Goal: Transaction & Acquisition: Purchase product/service

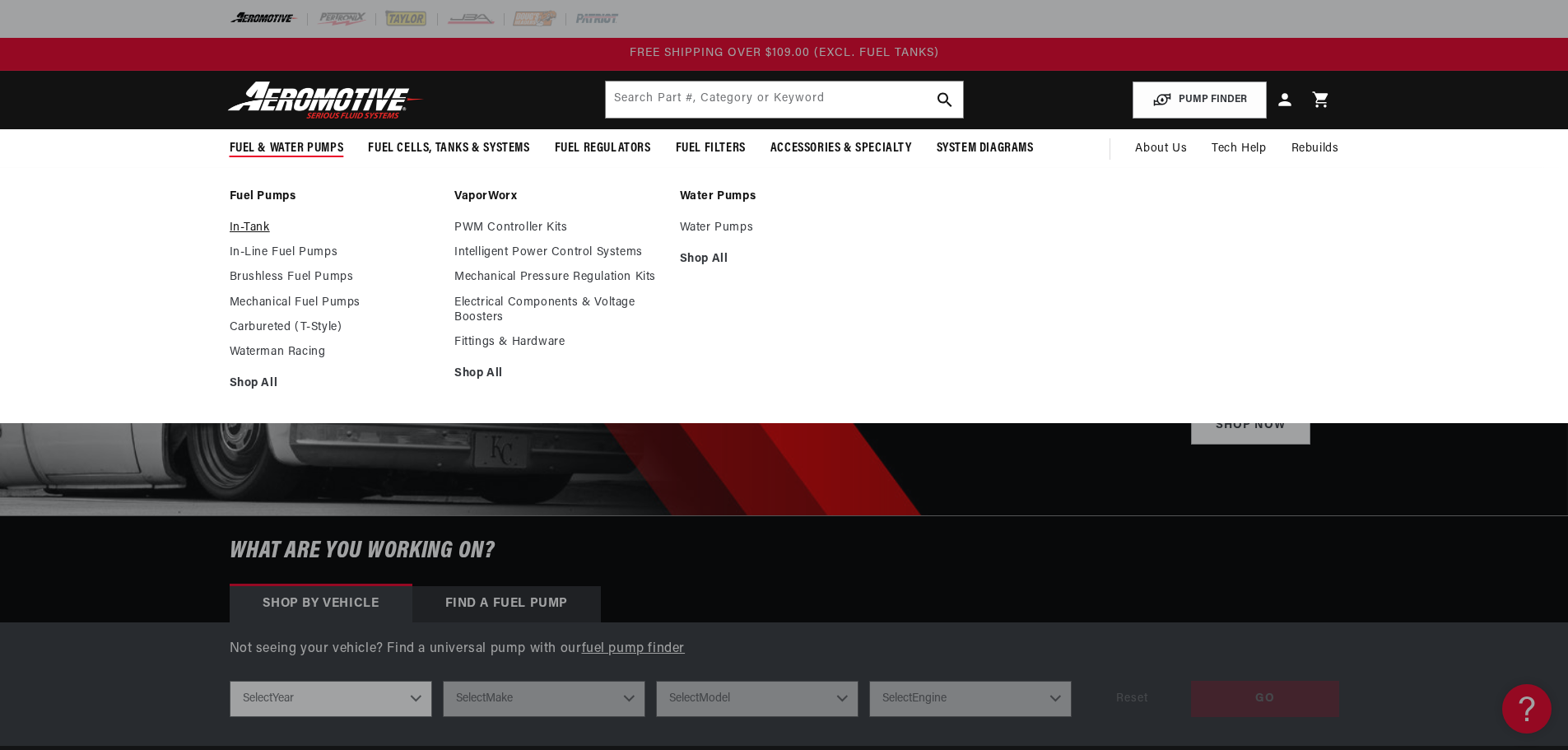
click at [257, 223] on link "In-Tank" at bounding box center [335, 227] width 209 height 15
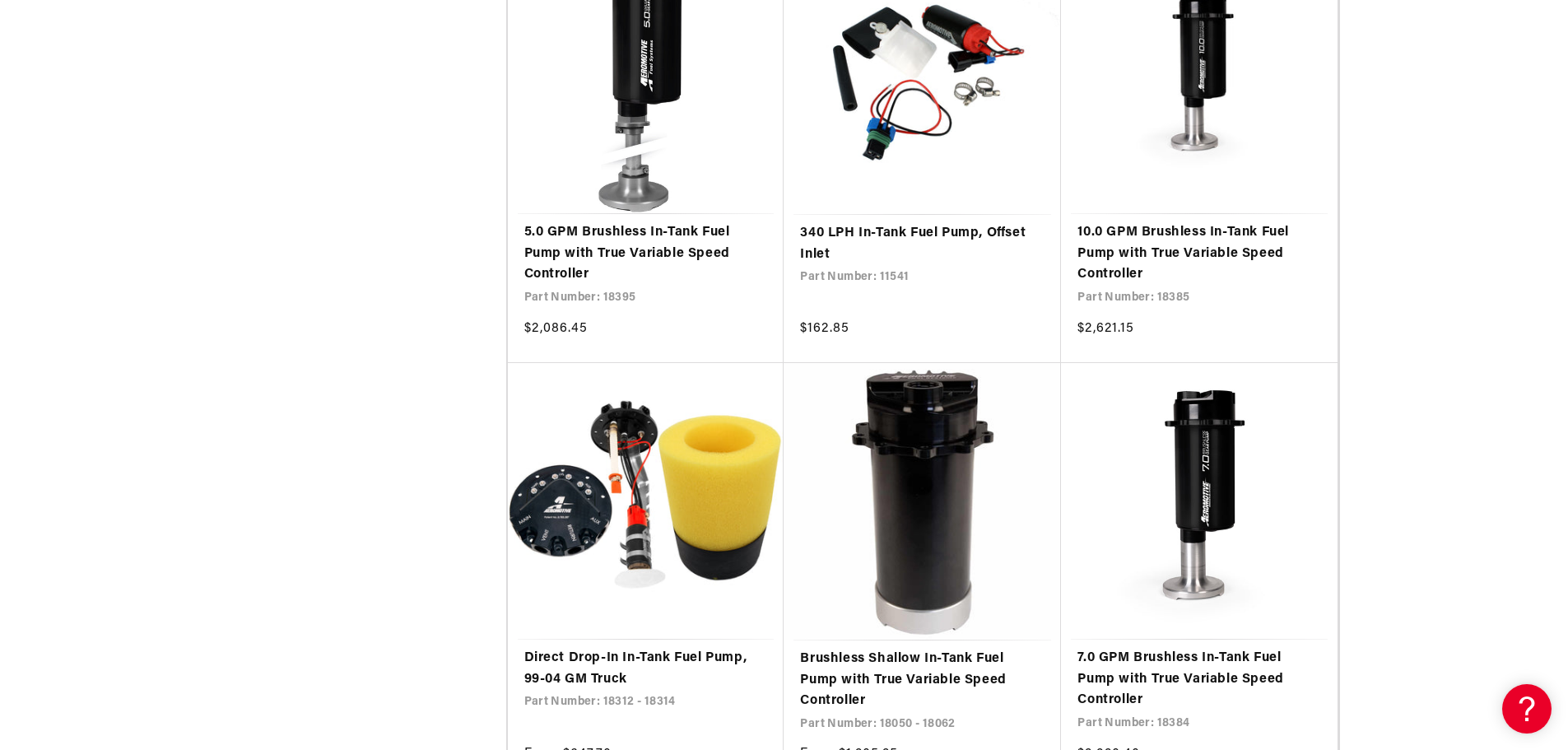
scroll to position [1701, 0]
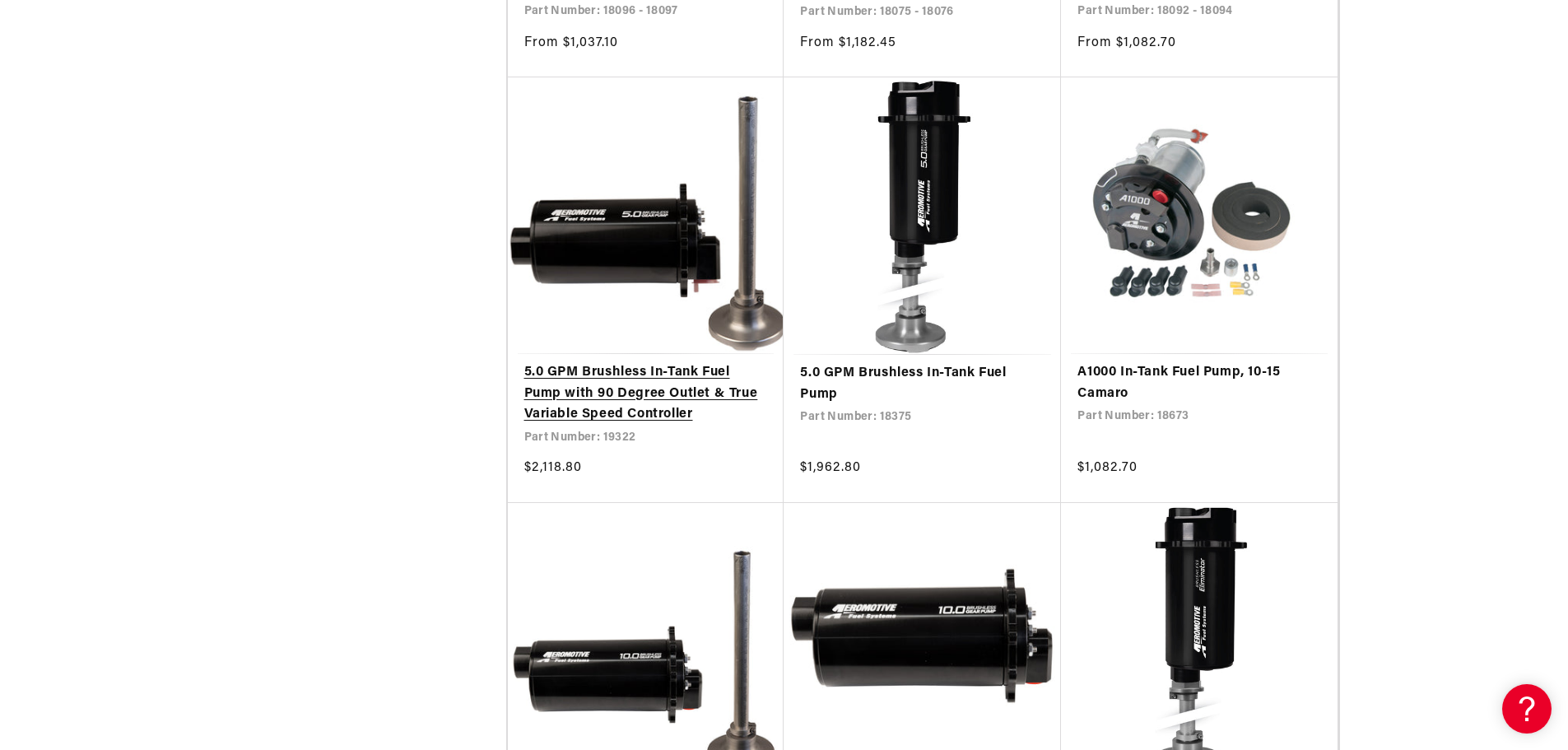
scroll to position [4664, 0]
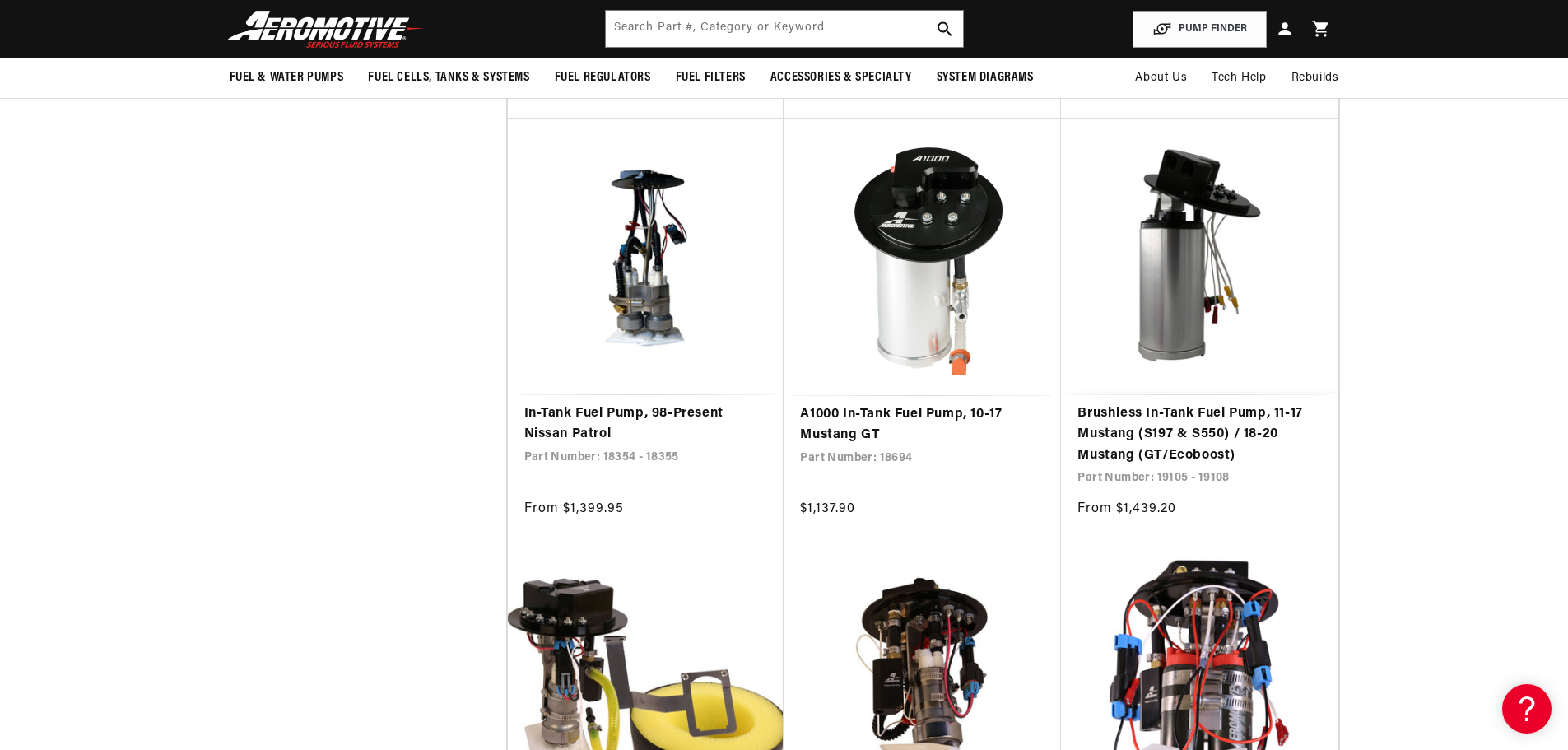
scroll to position [7792, 0]
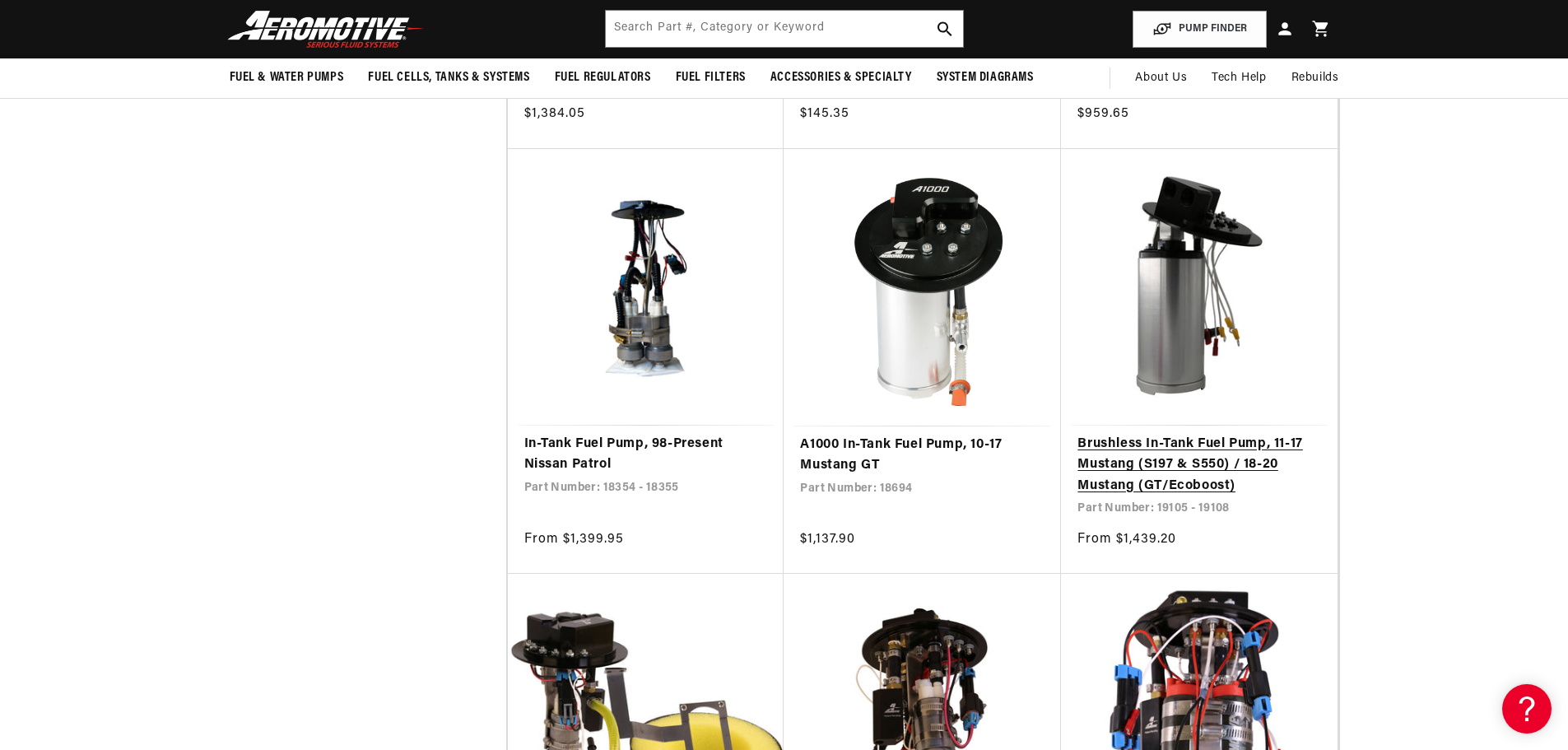
click at [1149, 475] on link "Brushless In-Tank Fuel Pump, 11-17 Mustang (S197 & S550) / 18-20 Mustang (GT/Ec…" at bounding box center [1200, 465] width 244 height 64
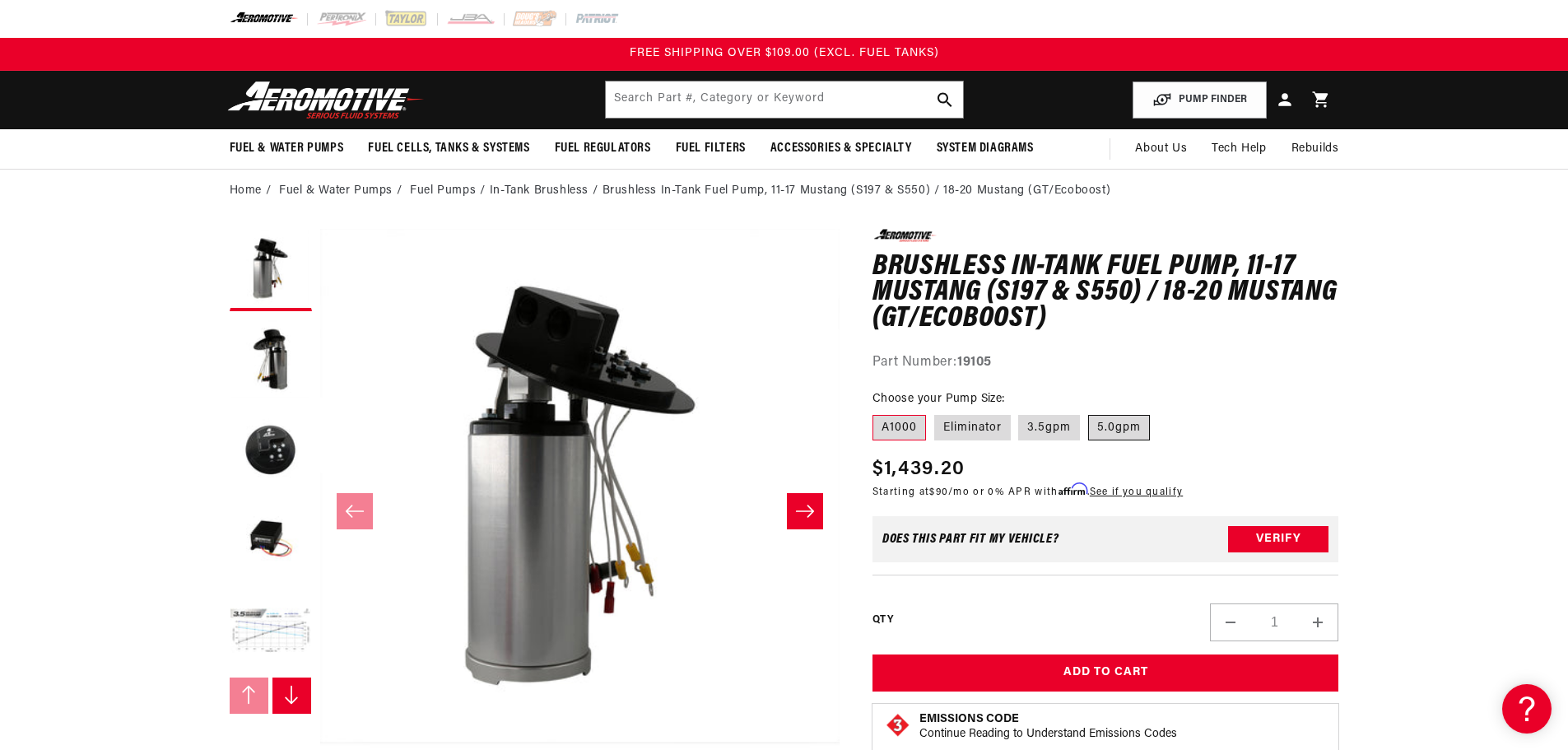
click at [1111, 418] on label "5.0gpm" at bounding box center [1119, 428] width 62 height 26
click at [1089, 412] on input "5.0gpm" at bounding box center [1088, 411] width 1 height 1
radio input "true"
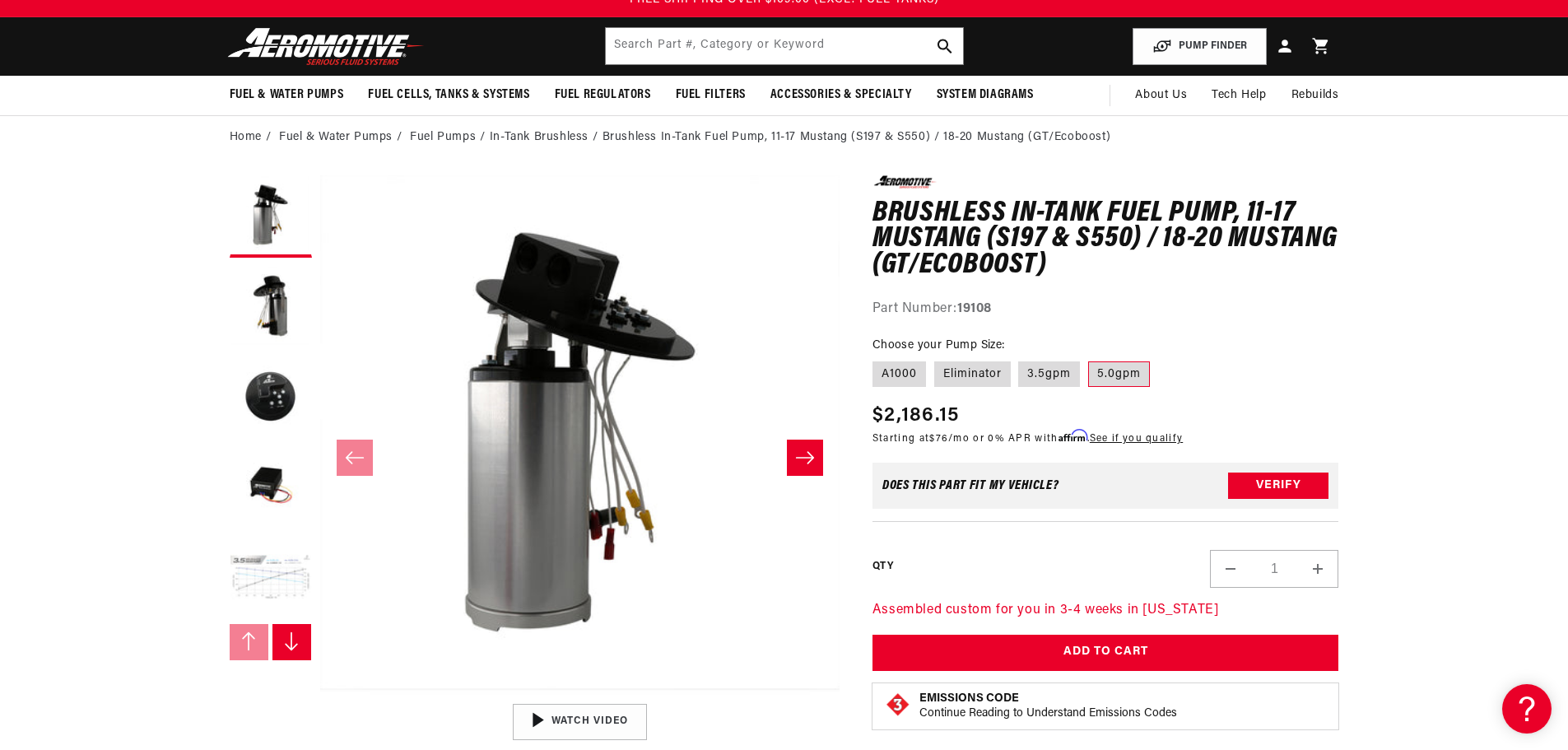
scroll to position [165, 0]
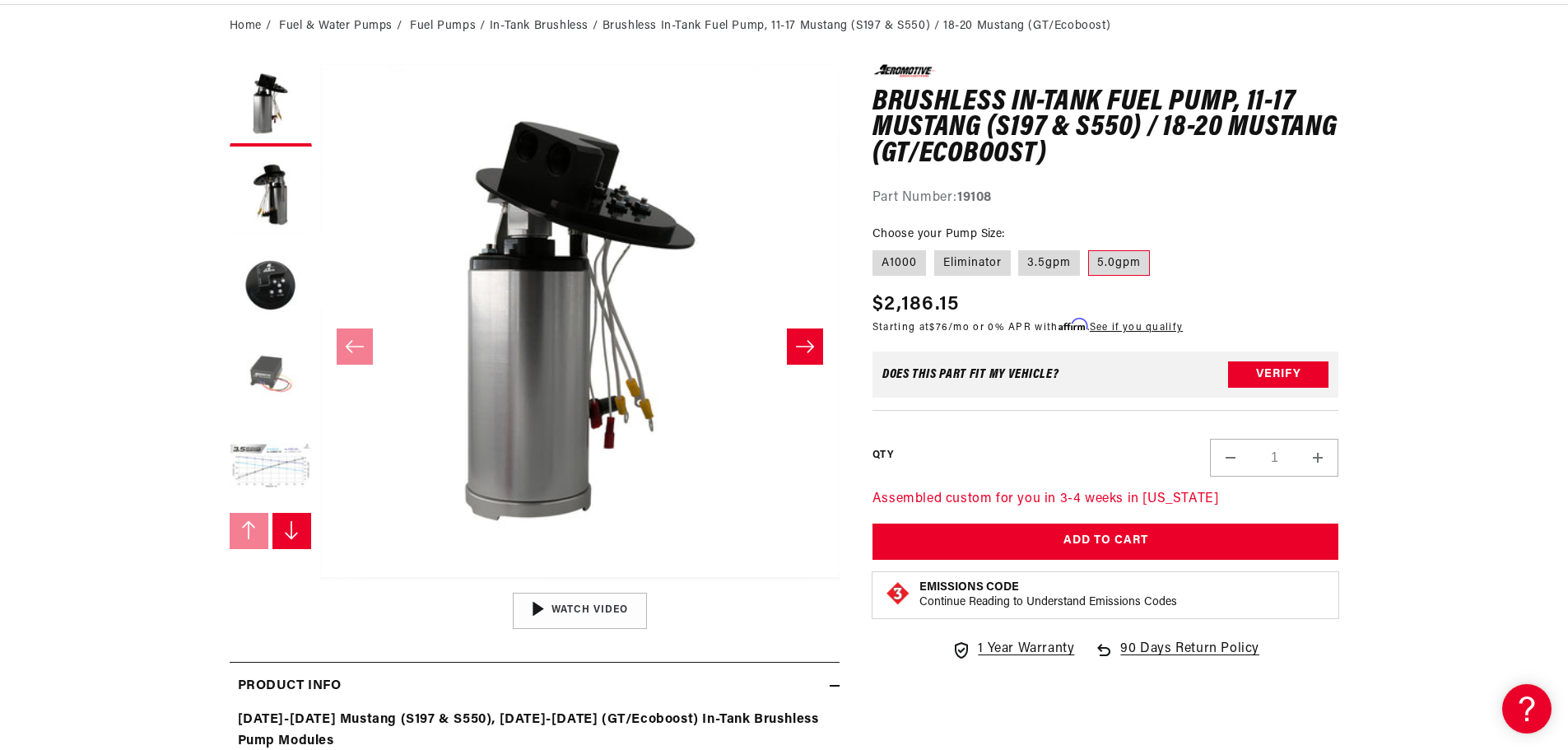
click at [269, 381] on button "Load image 4 in gallery view" at bounding box center [271, 376] width 82 height 82
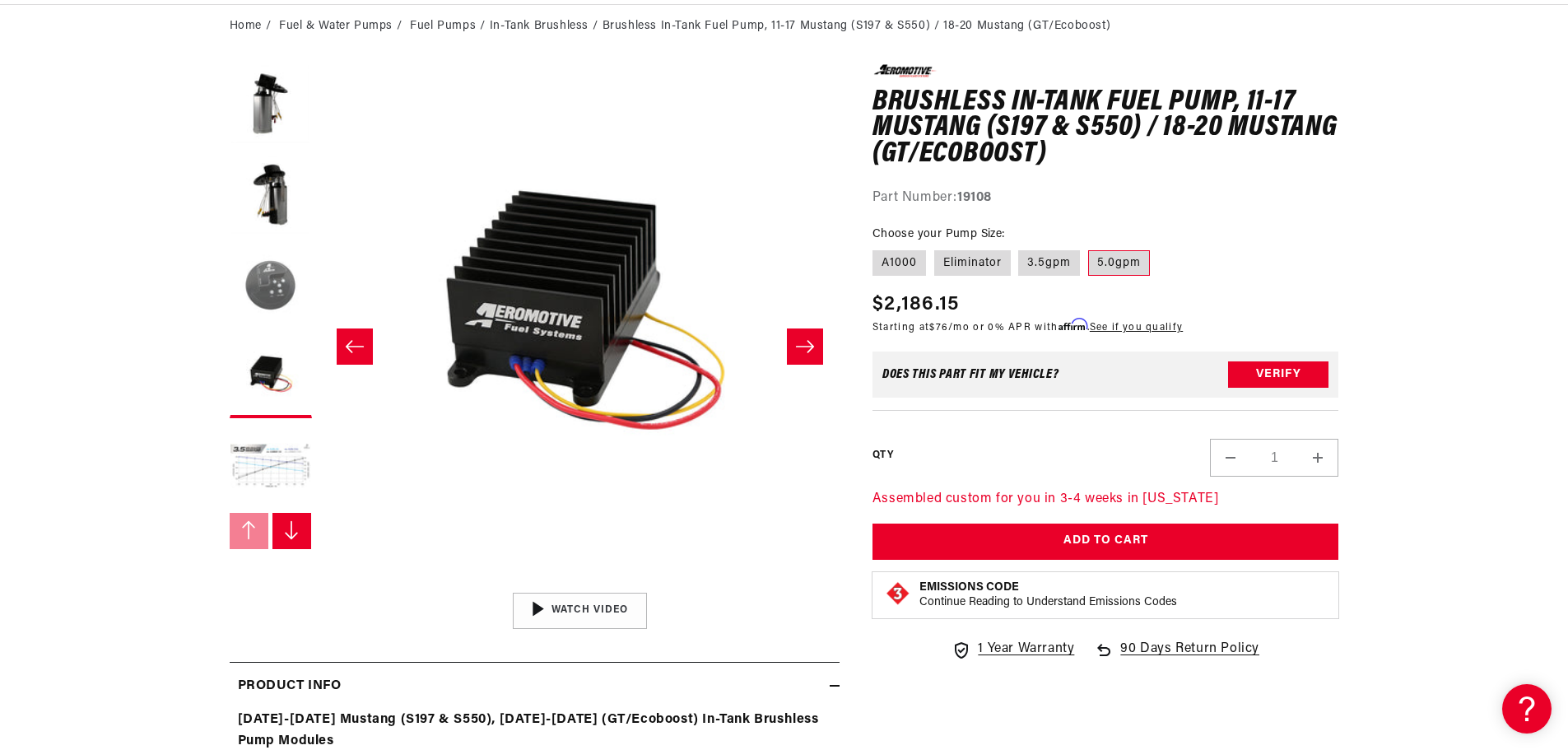
click at [279, 306] on button "Load image 3 in gallery view" at bounding box center [271, 287] width 82 height 82
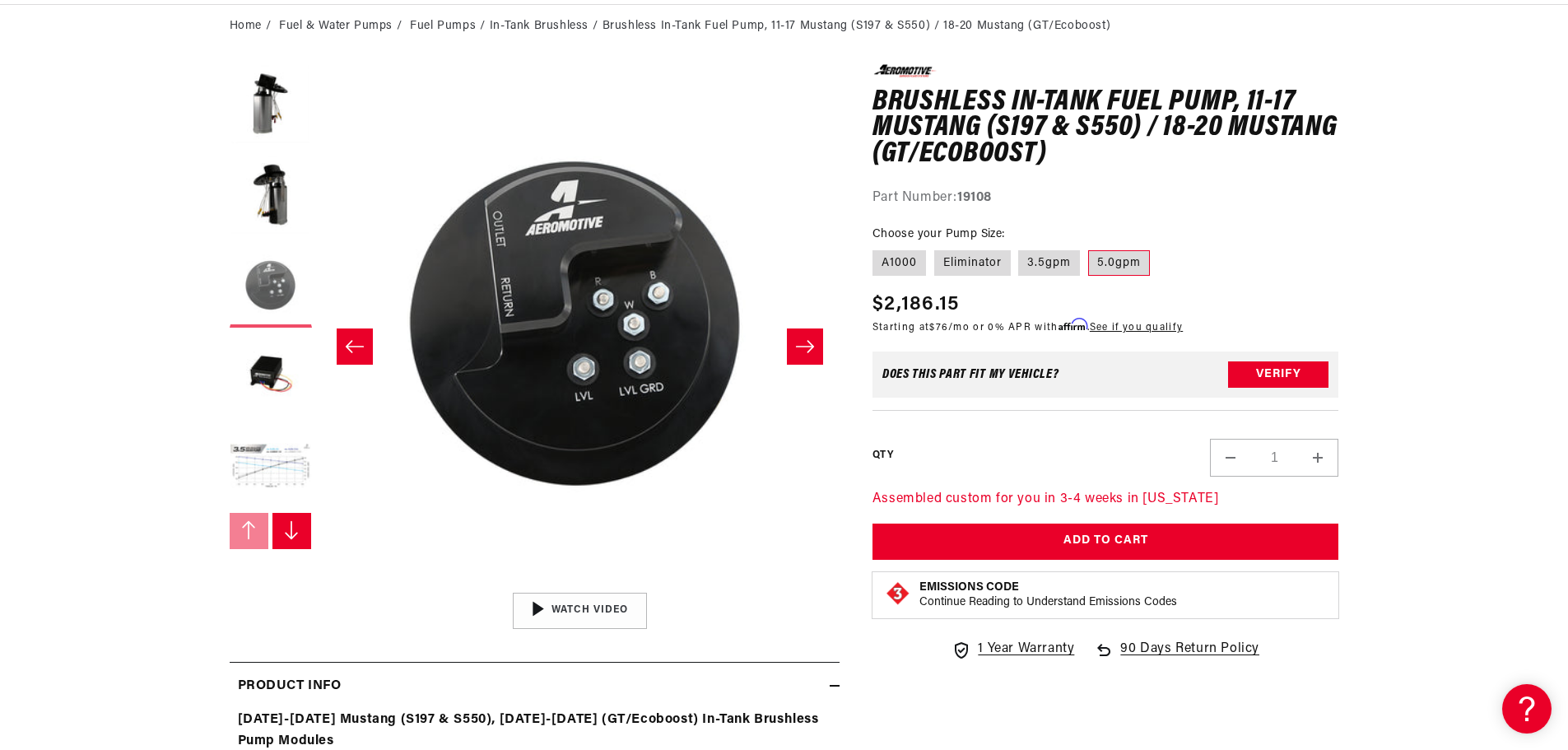
scroll to position [1, 1039]
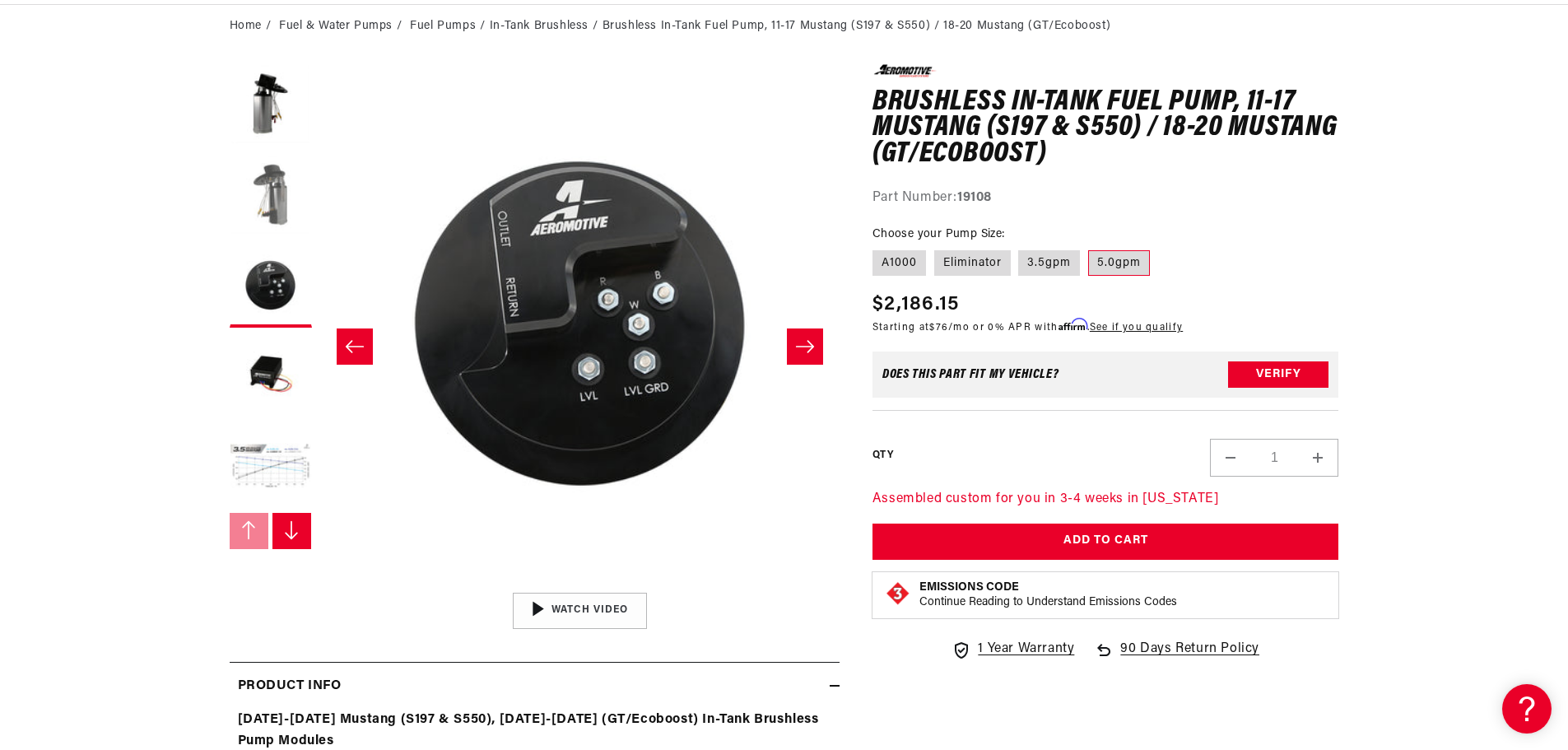
click at [258, 199] on button "Load image 2 in gallery view" at bounding box center [271, 196] width 82 height 82
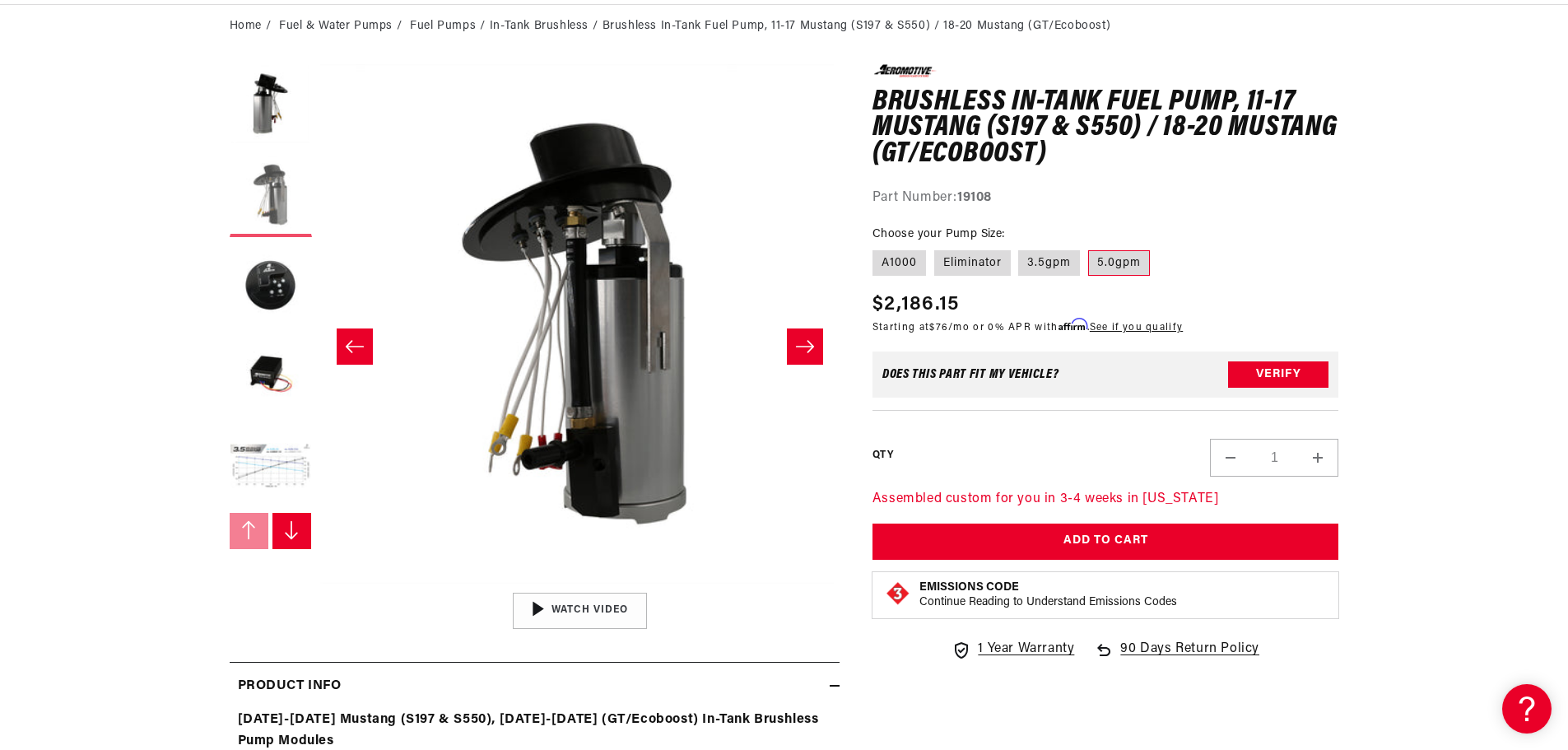
scroll to position [1, 519]
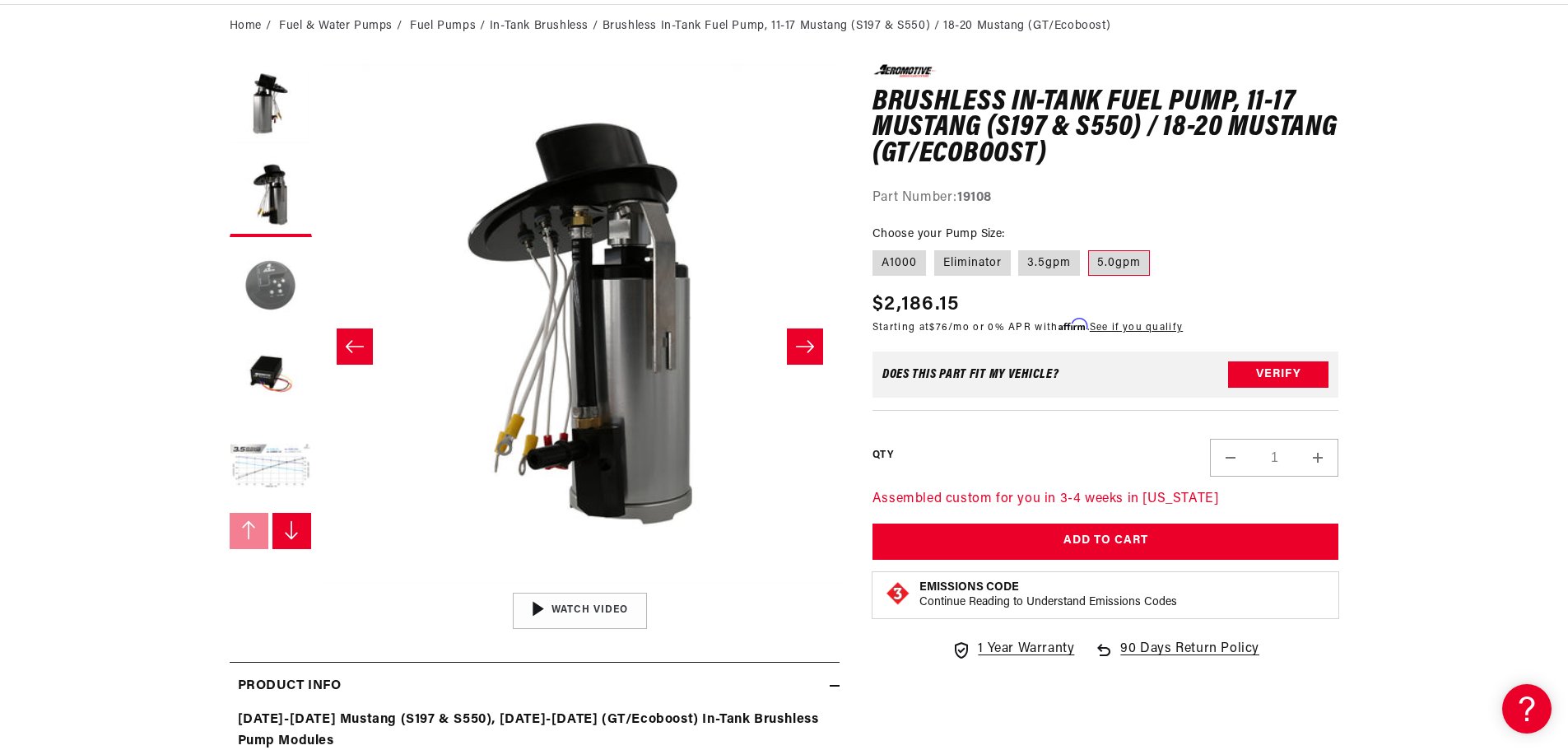
click at [293, 285] on button "Load image 3 in gallery view" at bounding box center [271, 287] width 82 height 82
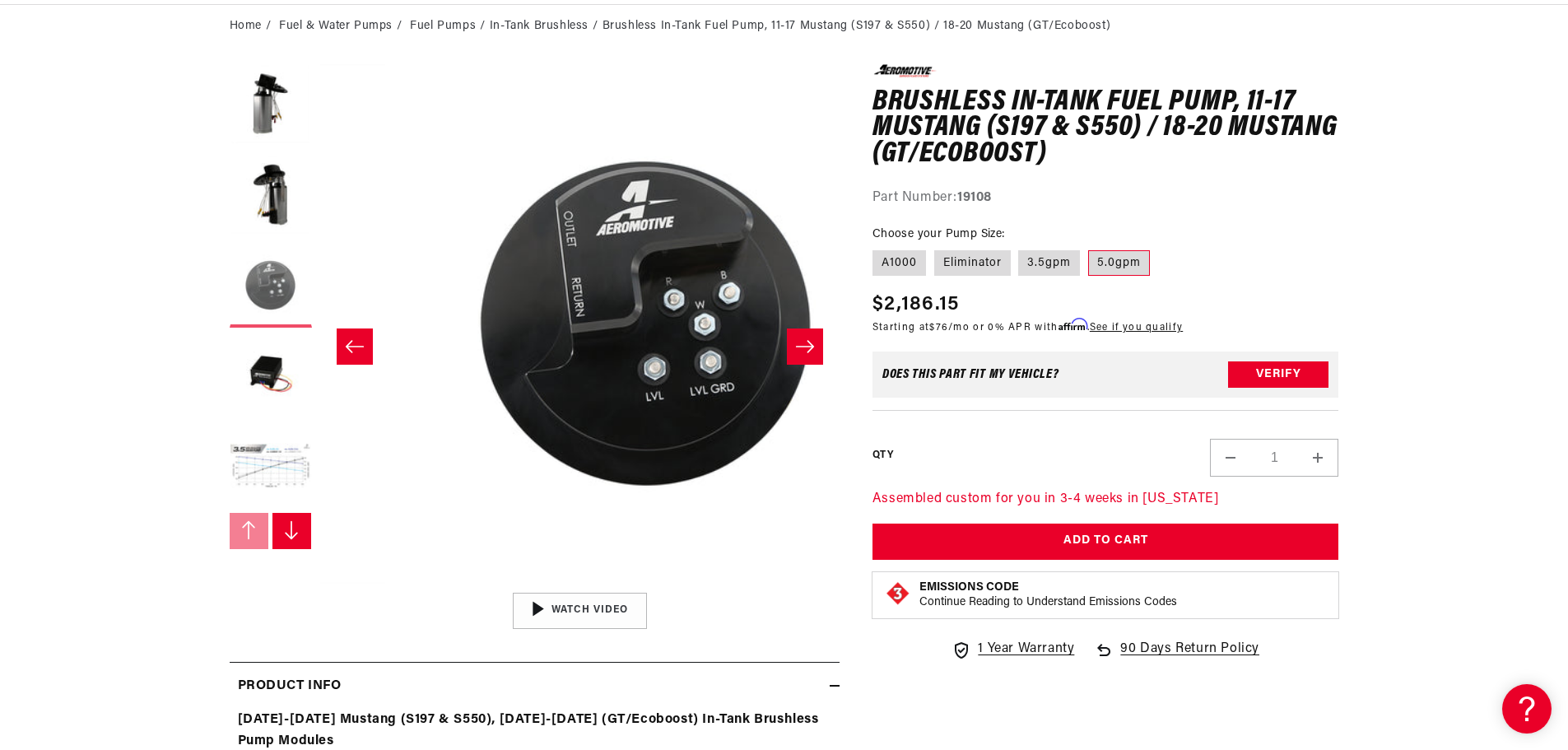
scroll to position [1, 1039]
